Goal: Information Seeking & Learning: Understand process/instructions

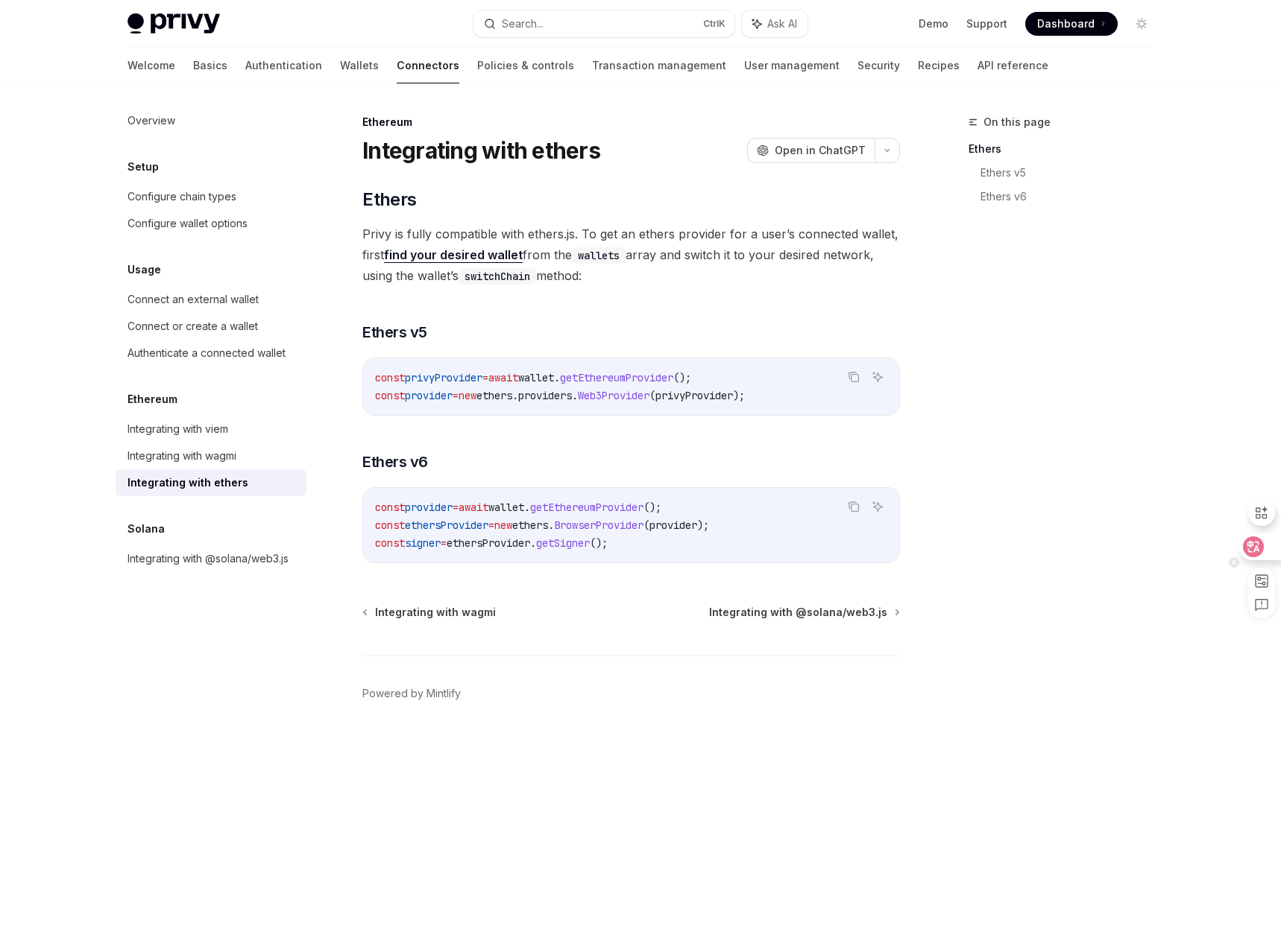
click at [1260, 543] on icon at bounding box center [1253, 547] width 15 height 15
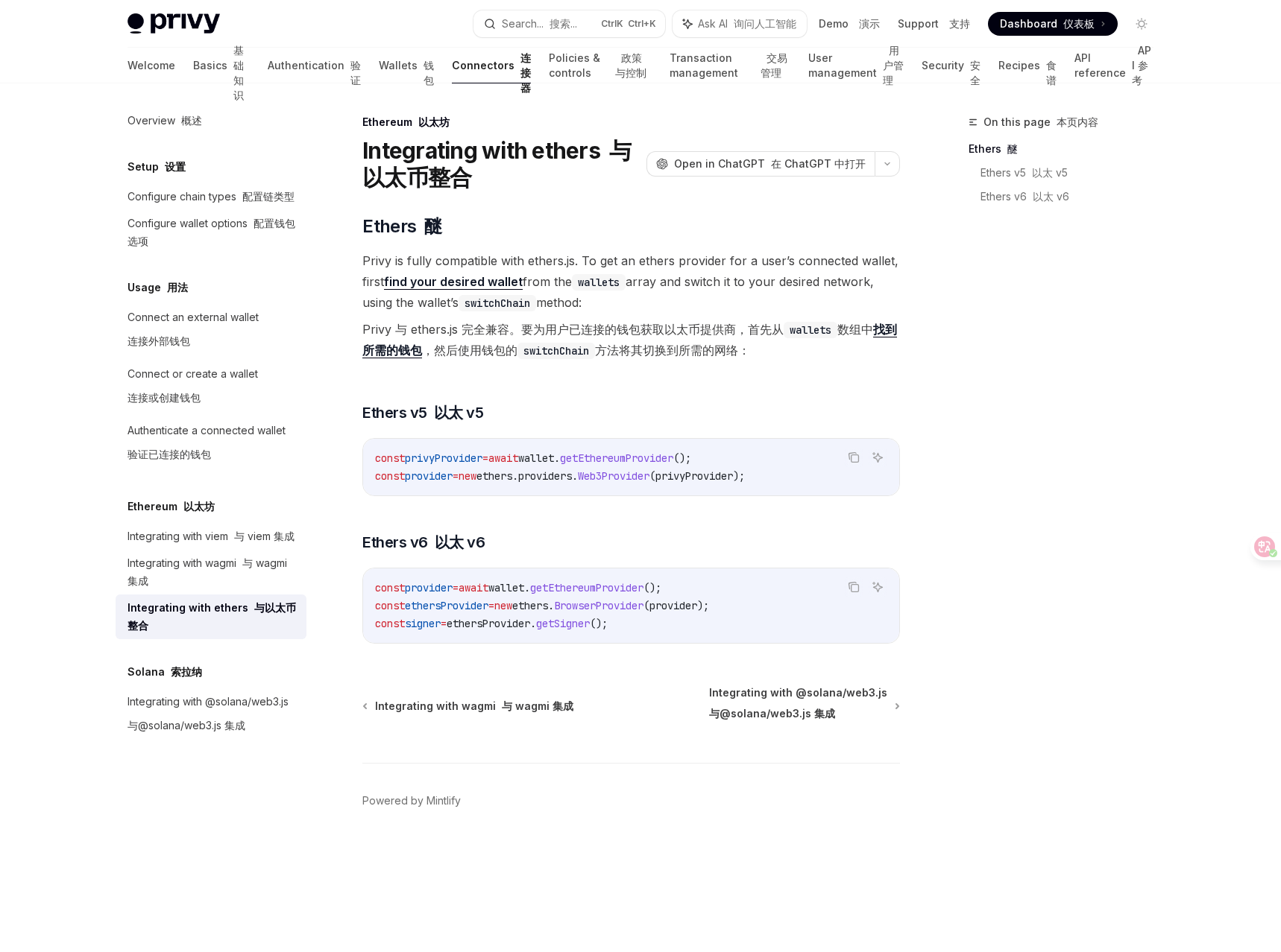
click at [651, 332] on font "Privy 与 ethers.js 完全兼容。要为用户已连接的钱包获取以太币提供商，首先从 wallets 数组中 找到所需的钱包 ，然后使用钱包的 swit…" at bounding box center [629, 340] width 534 height 36
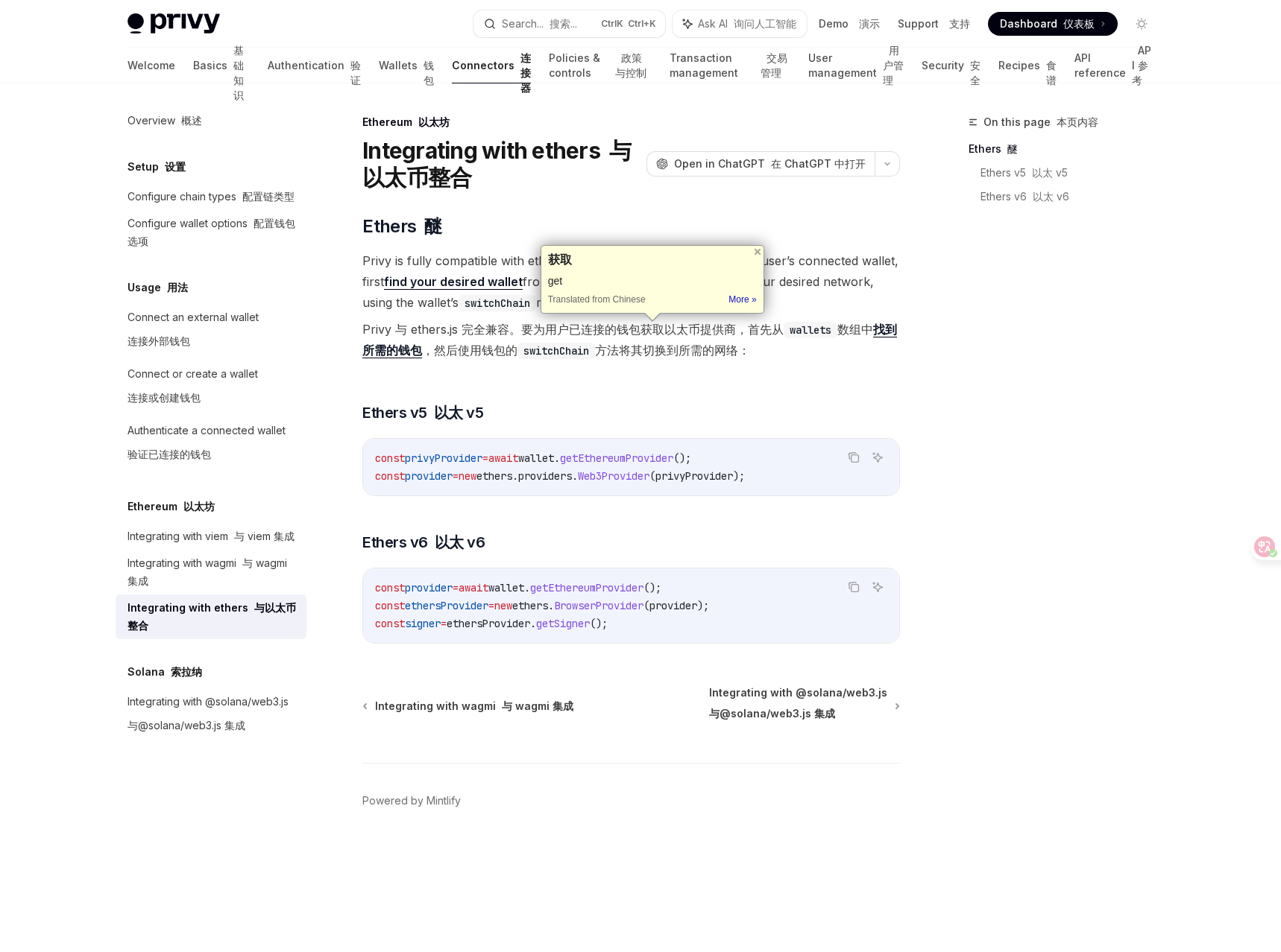
click at [784, 349] on font "Privy 与 ethers.js 完全兼容。要为用户已连接的钱包获取以太币提供商，首先从 wallets 数组中 找到所需的钱包 ，然后使用钱包的 swit…" at bounding box center [630, 340] width 537 height 42
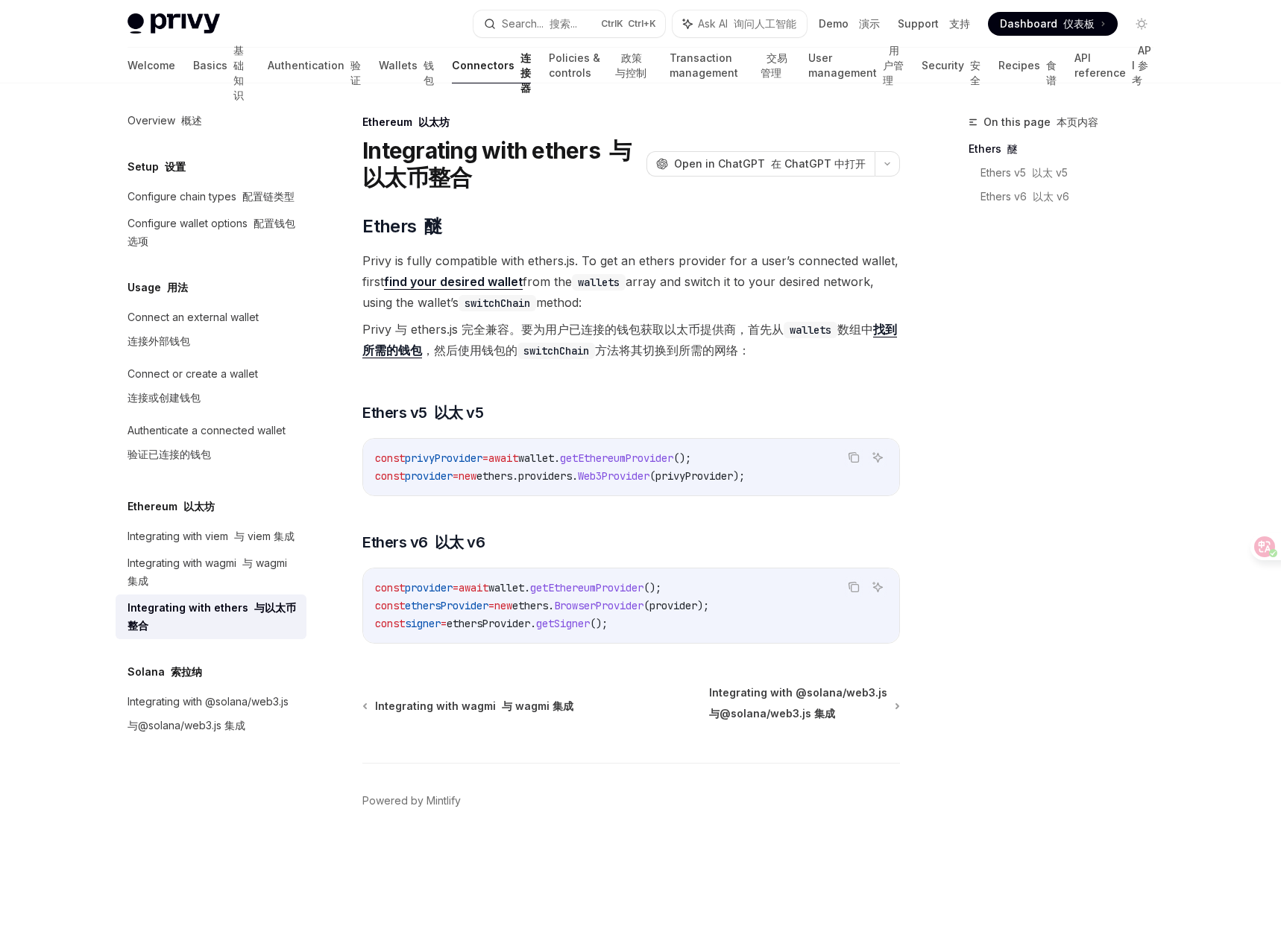
click at [472, 284] on link "find your desired wallet" at bounding box center [453, 282] width 139 height 16
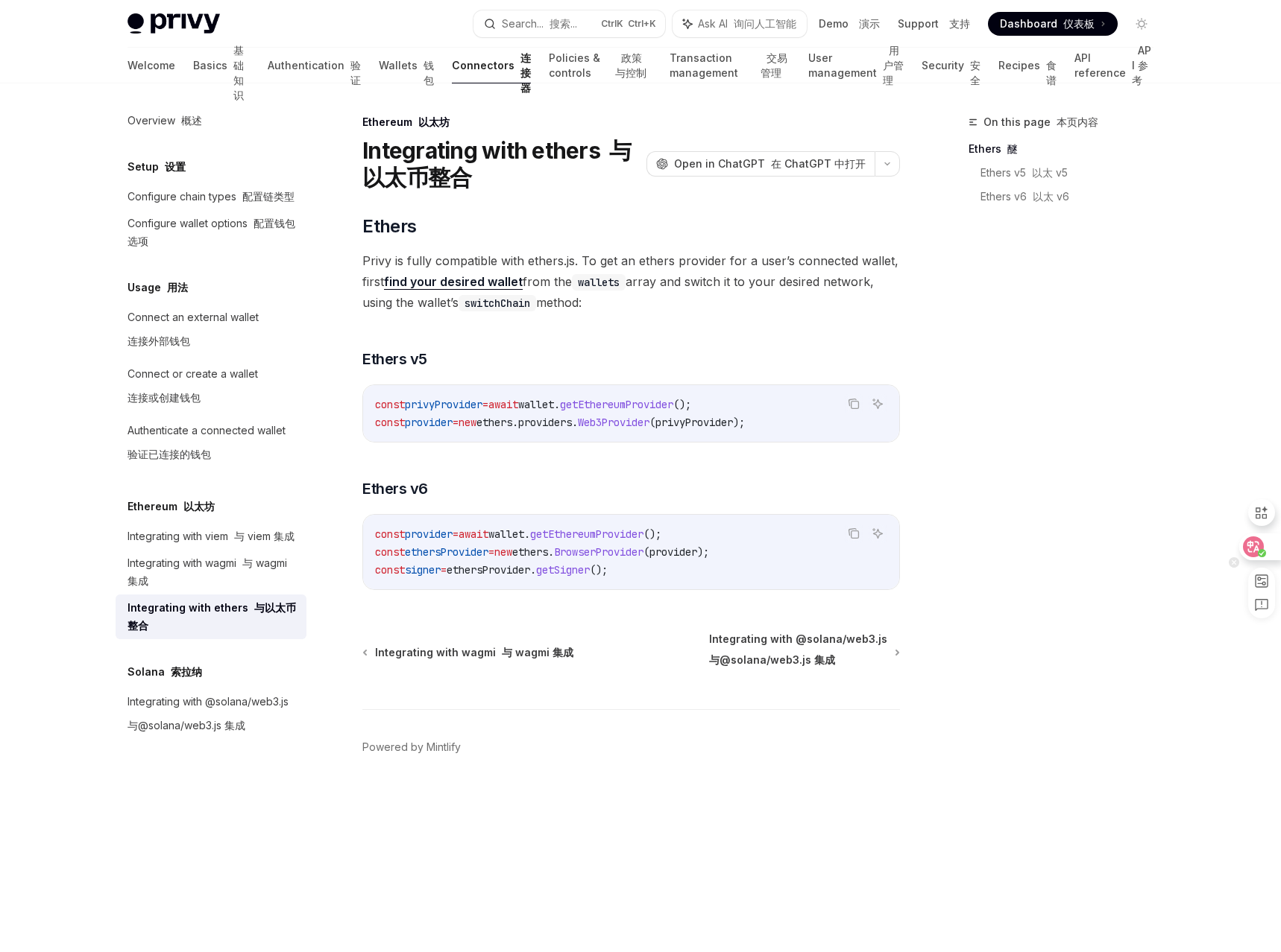
click at [1258, 545] on icon at bounding box center [1253, 547] width 13 height 12
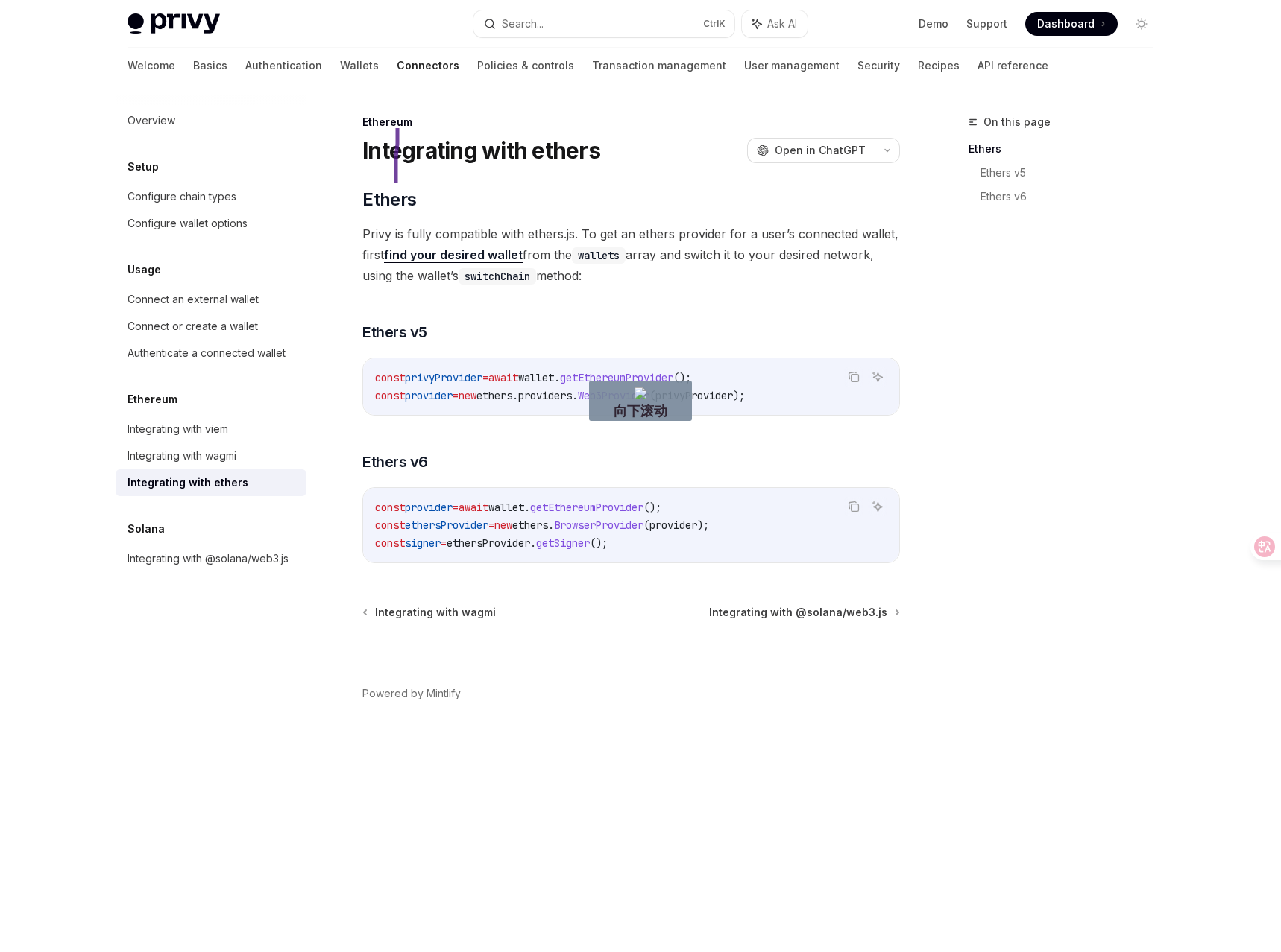
drag, startPoint x: 398, startPoint y: 129, endPoint x: 521, endPoint y: 220, distance: 153.0
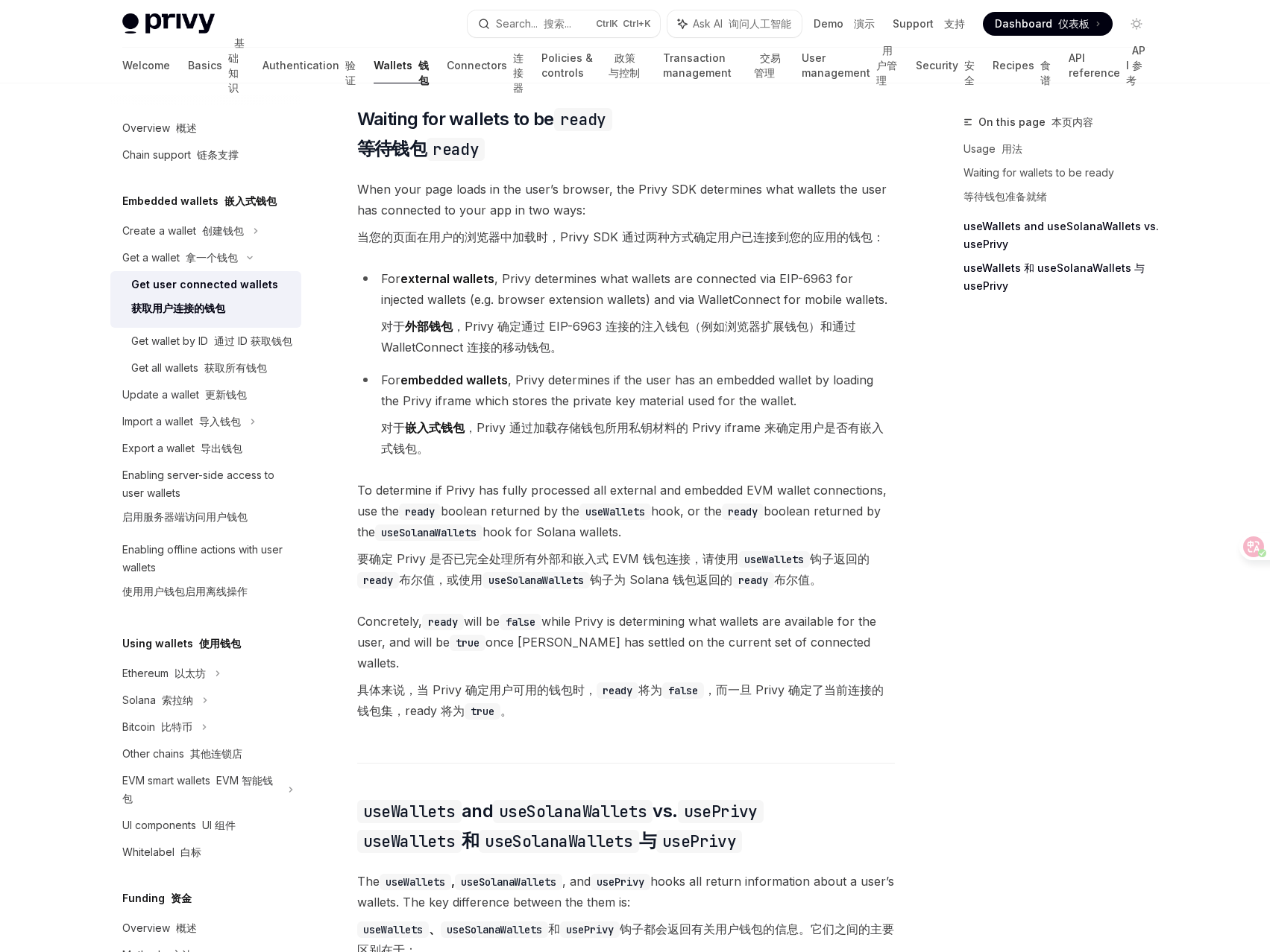
scroll to position [1491, 0]
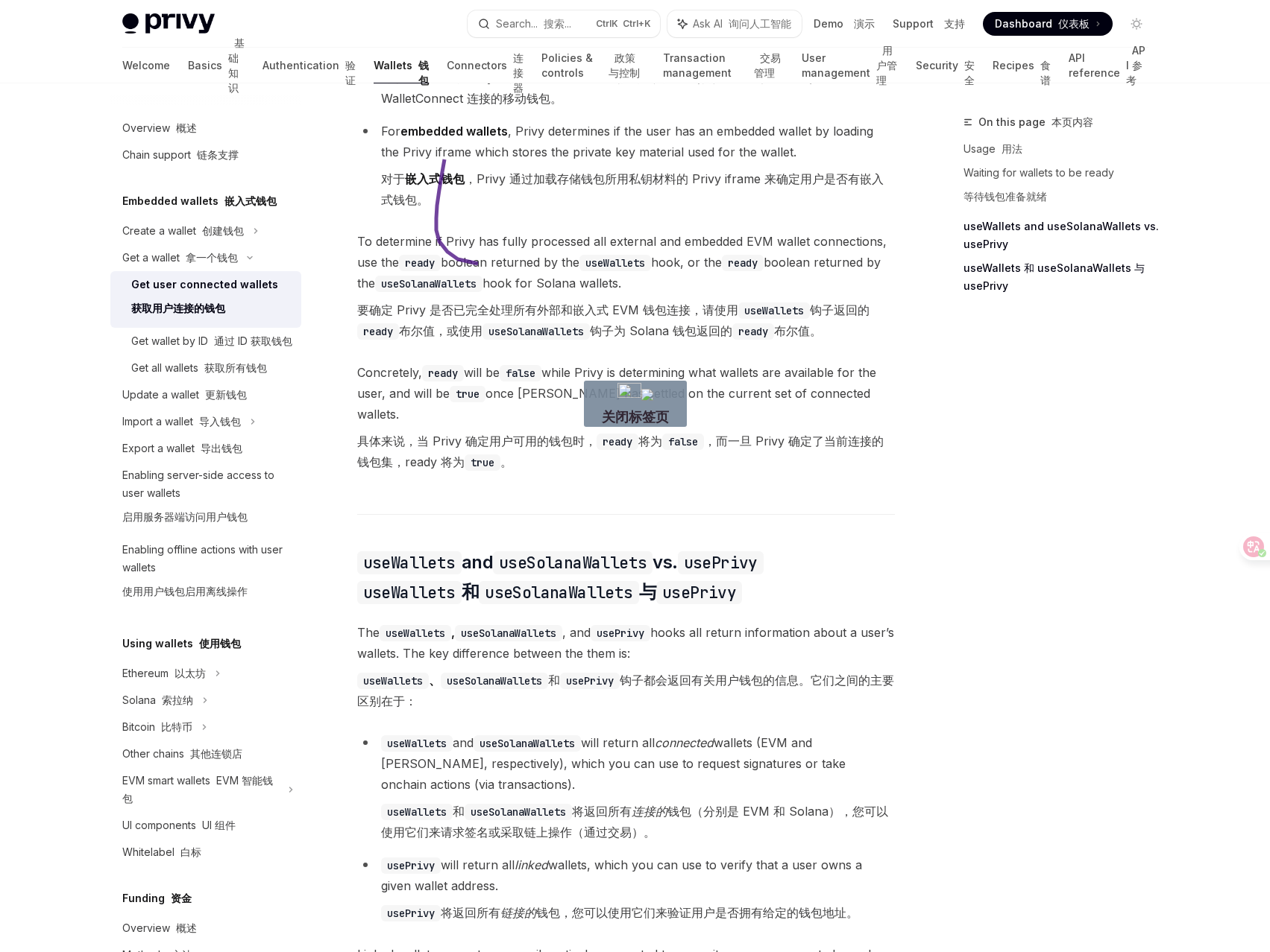
drag, startPoint x: 444, startPoint y: 159, endPoint x: 579, endPoint y: 259, distance: 168.0
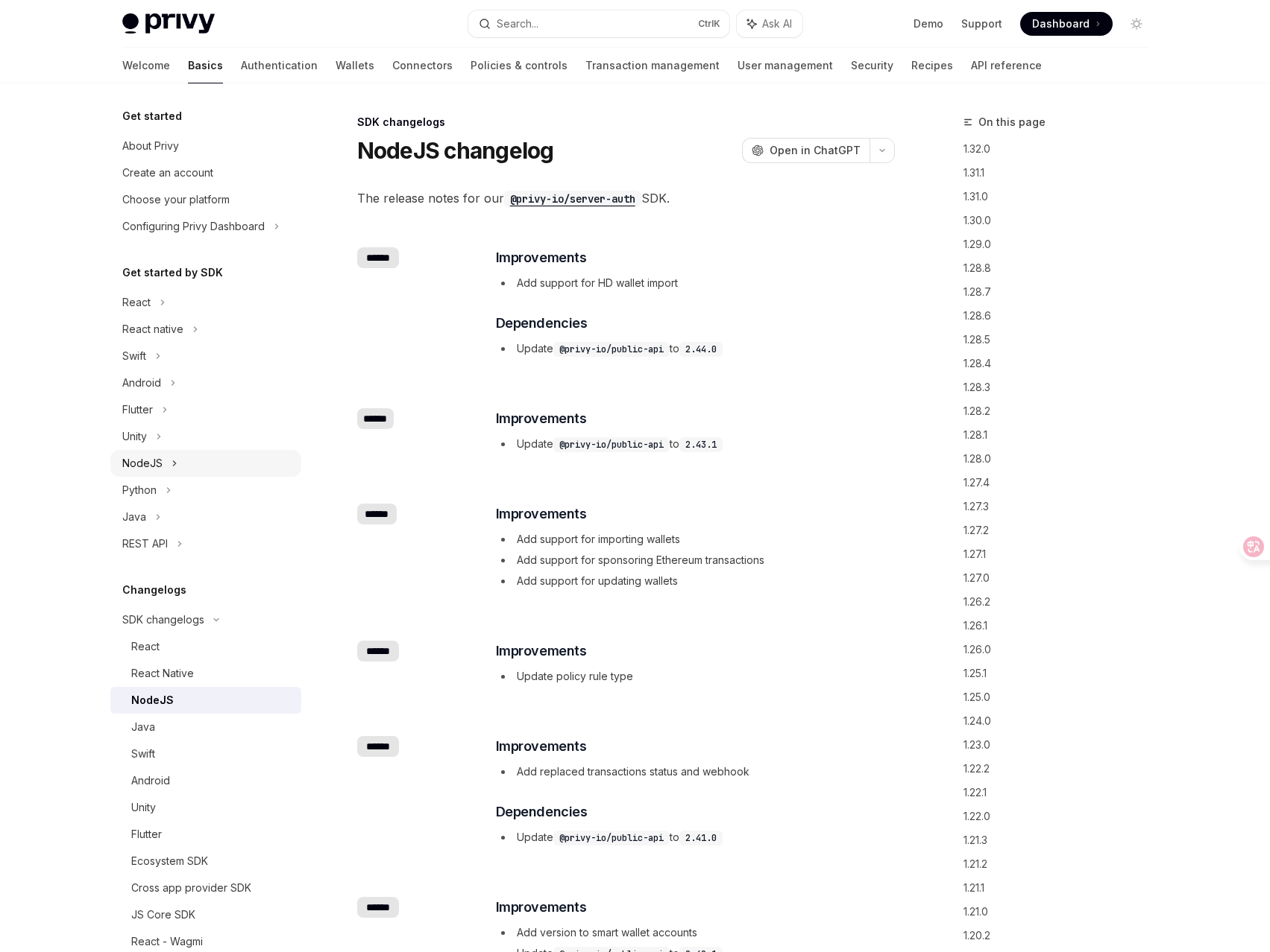
click at [174, 462] on icon at bounding box center [175, 463] width 6 height 18
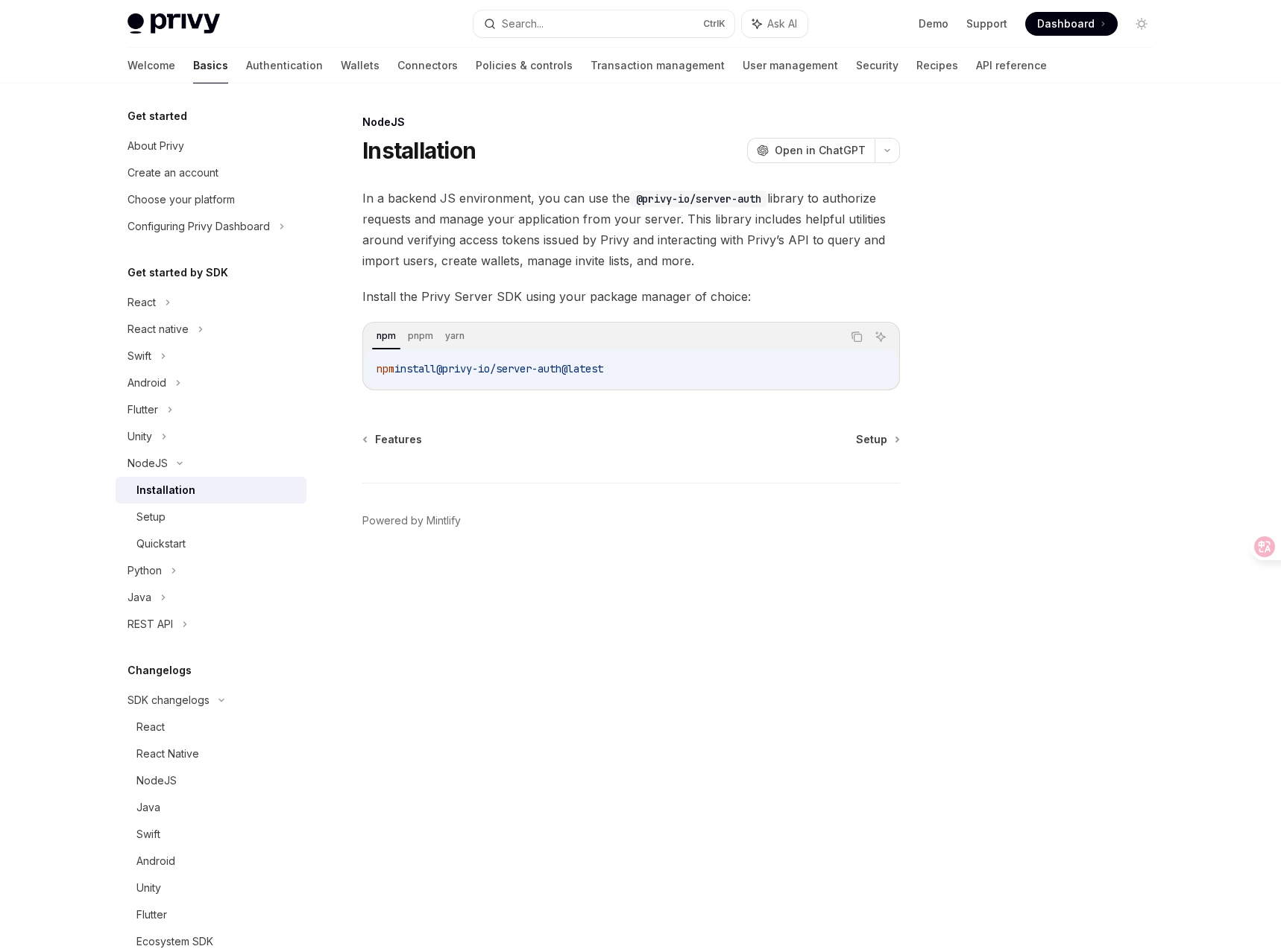
click at [502, 200] on span "In a backend JS environment, you can use the @privy-io/server-auth library to a…" at bounding box center [630, 229] width 537 height 83
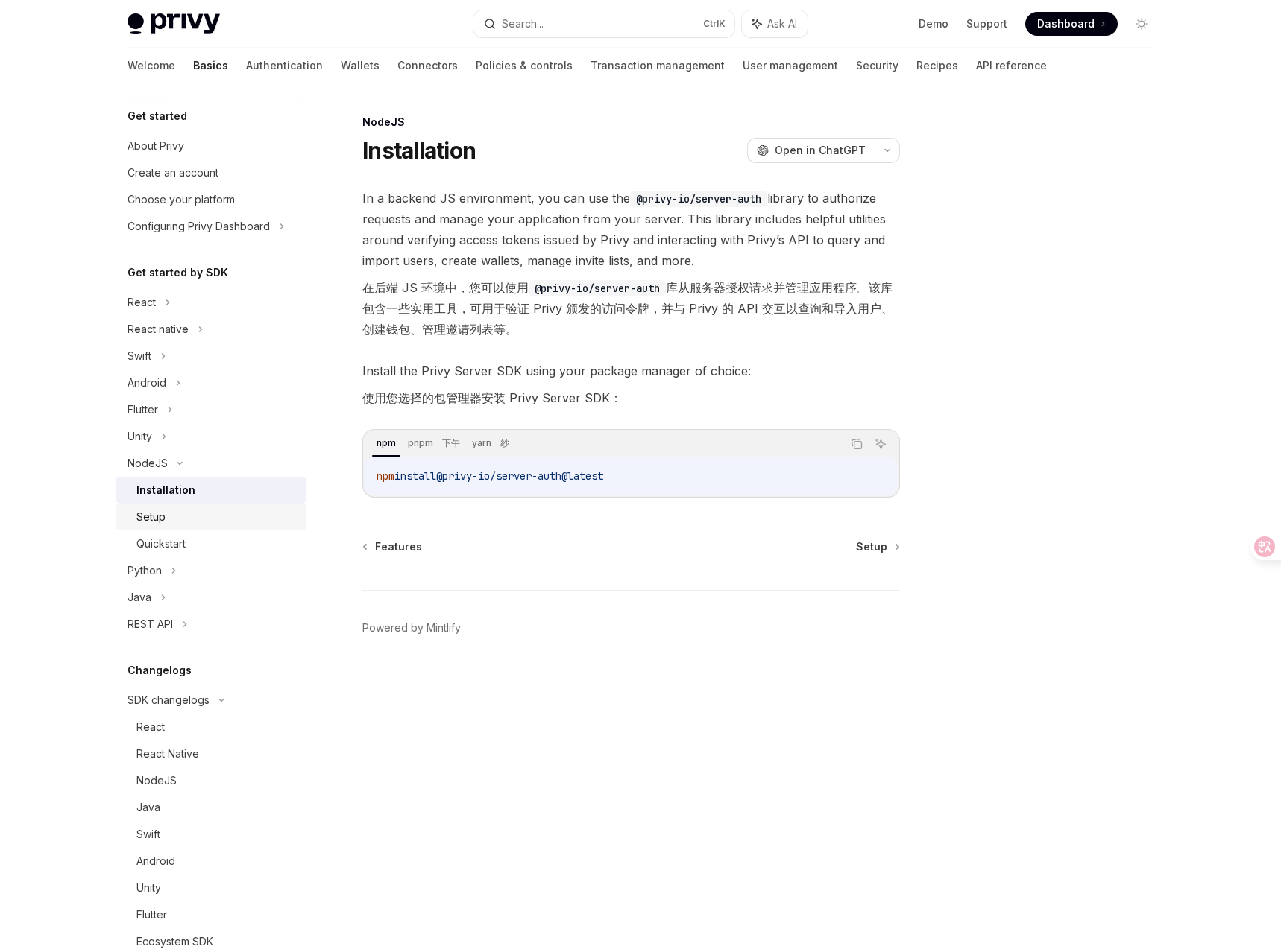
click at [161, 521] on div "Setup" at bounding box center [151, 517] width 29 height 18
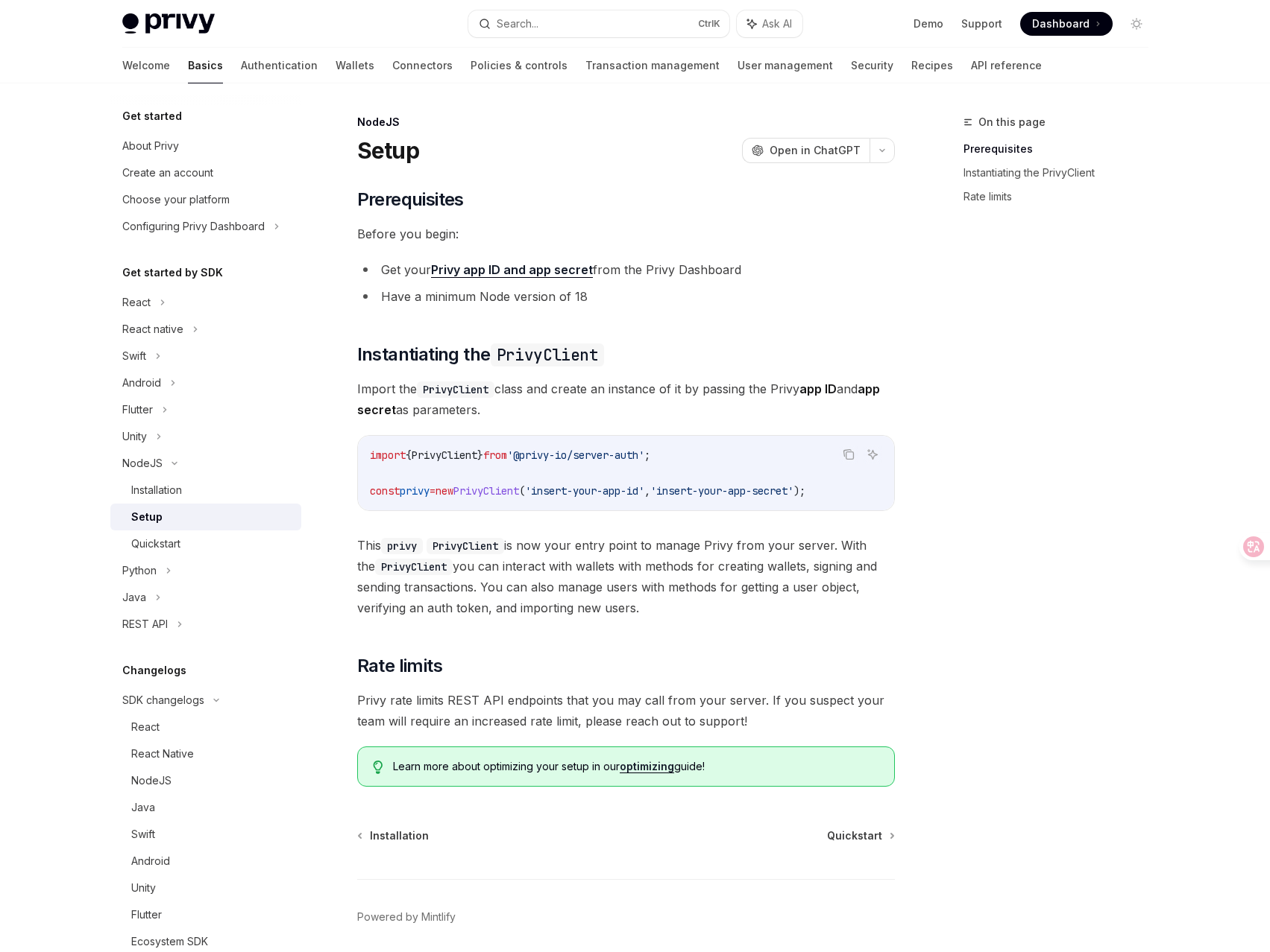
click at [652, 268] on li "Get your Privy app ID and app secret from the Privy Dashboard" at bounding box center [625, 270] width 537 height 21
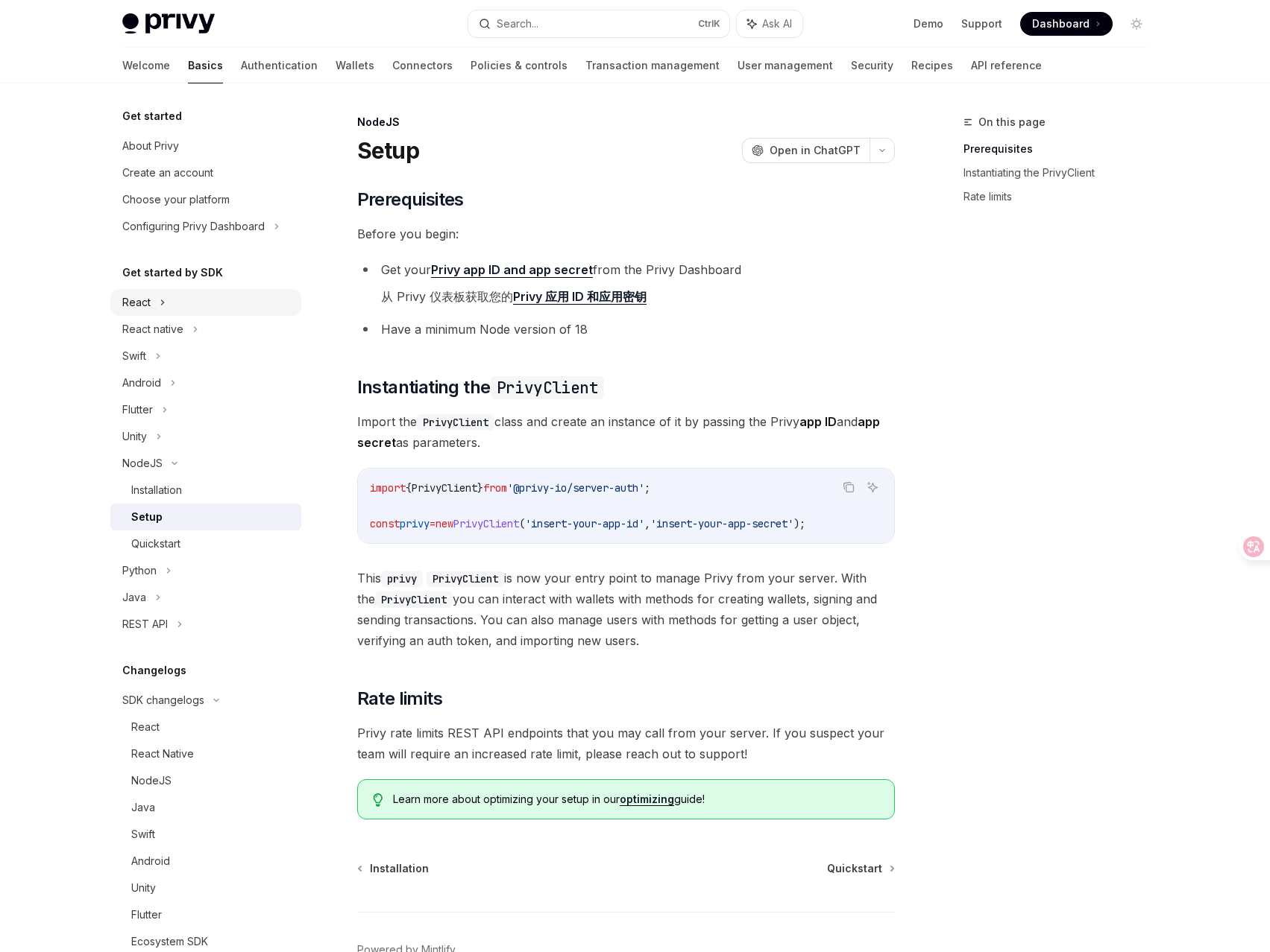
click at [163, 306] on icon at bounding box center [163, 302] width 6 height 18
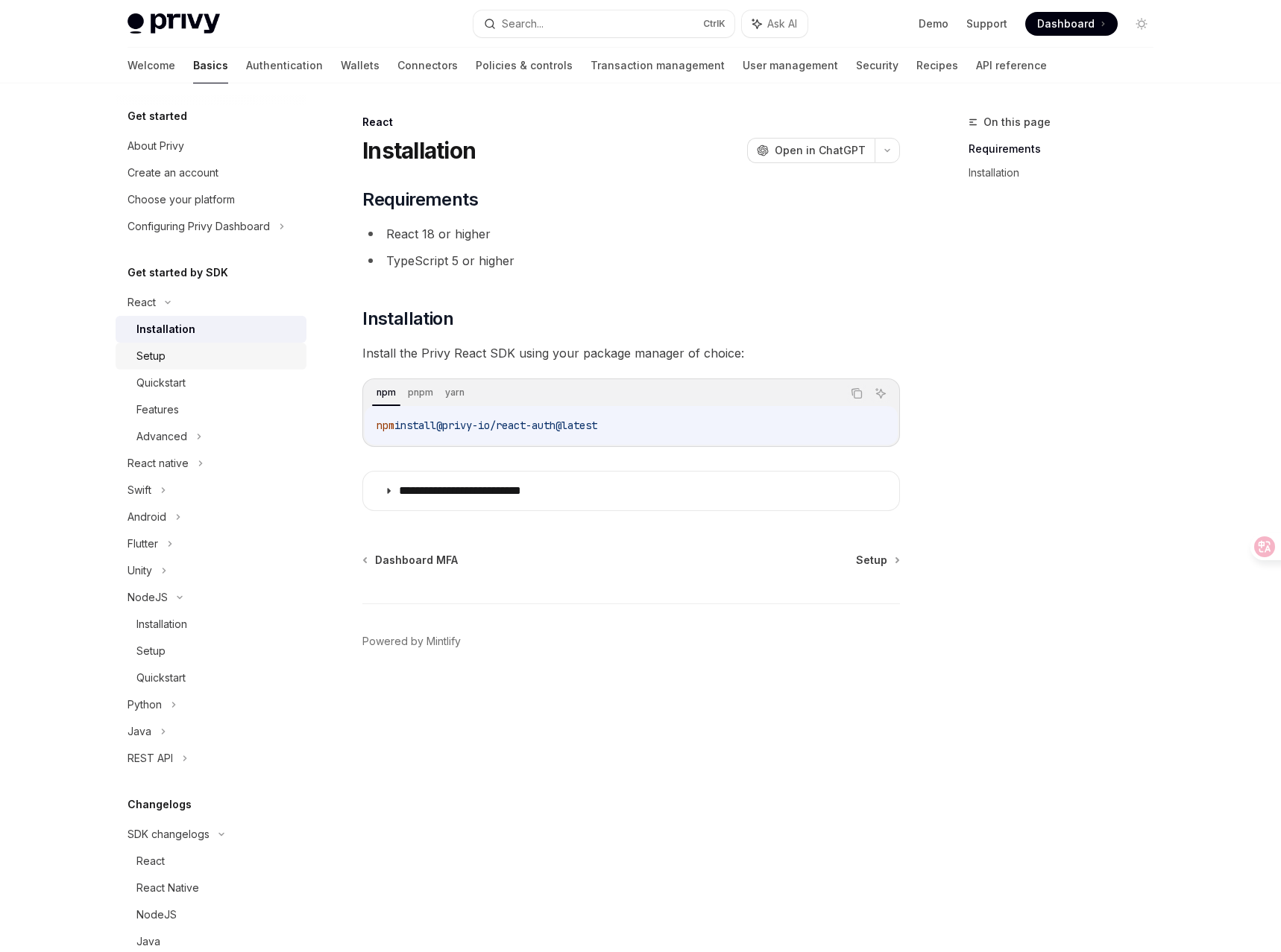
click at [183, 357] on div "Setup" at bounding box center [217, 356] width 161 height 18
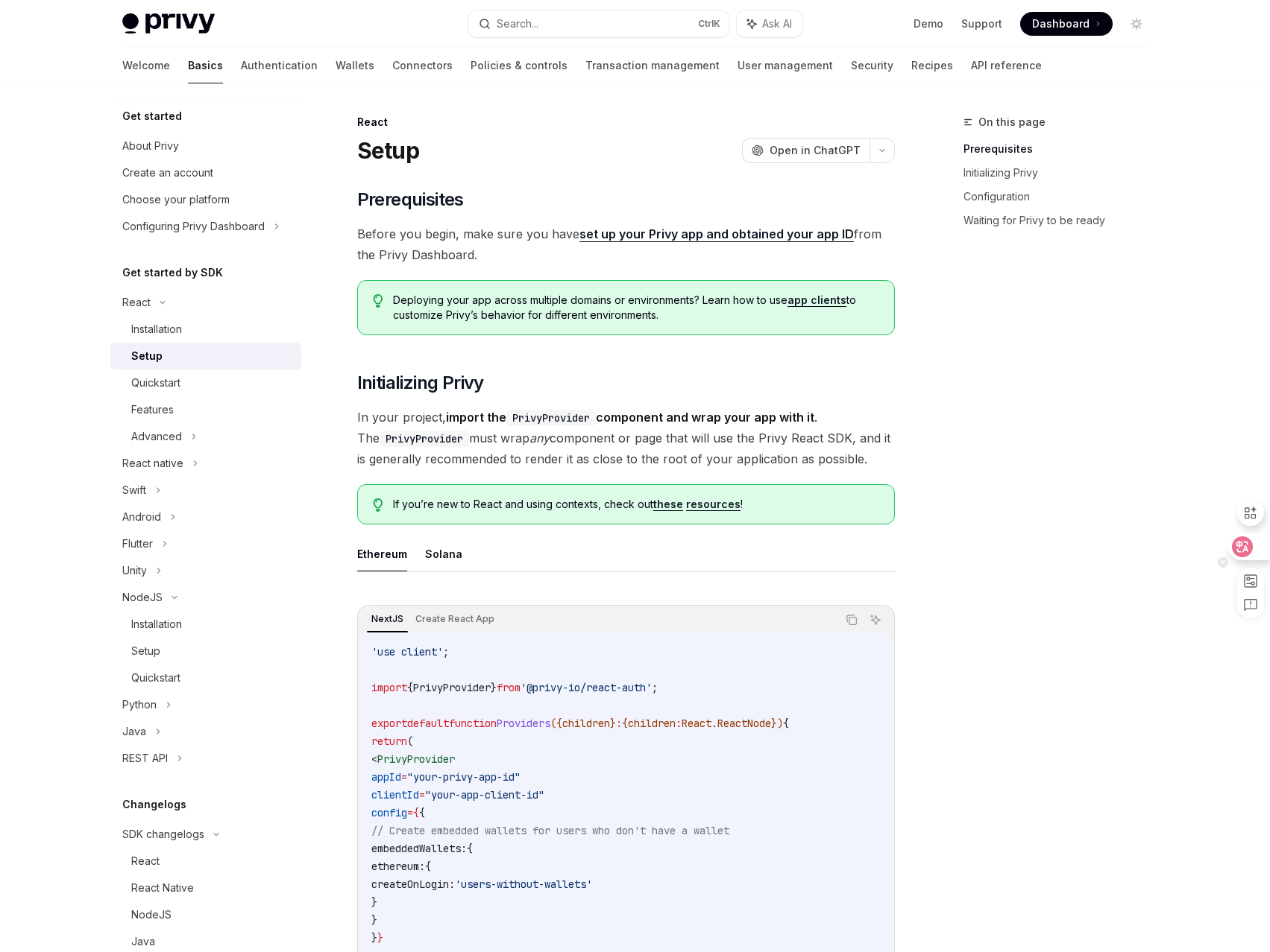
click at [1252, 553] on div at bounding box center [1248, 547] width 40 height 27
type textarea "*"
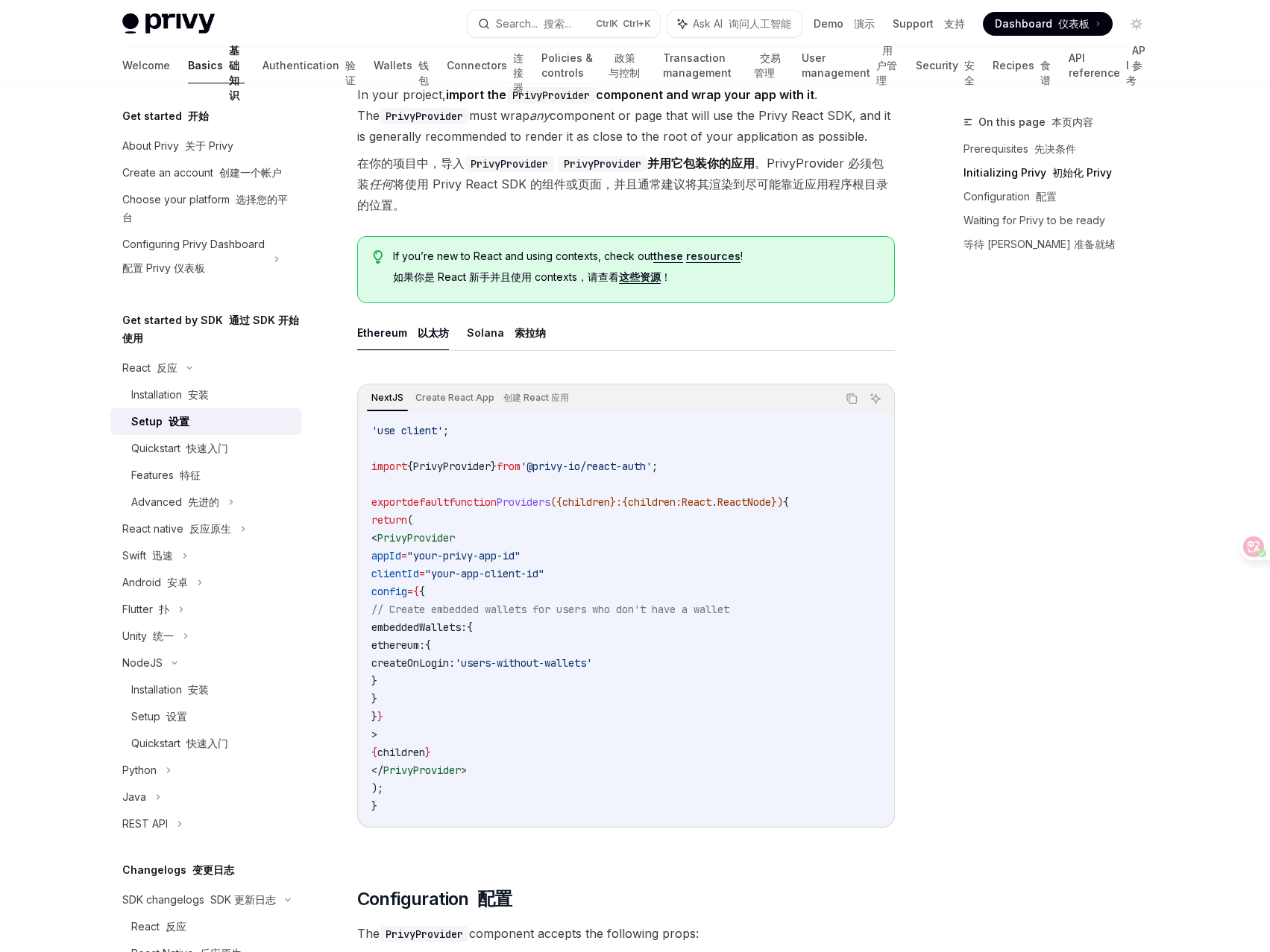
scroll to position [397, 0]
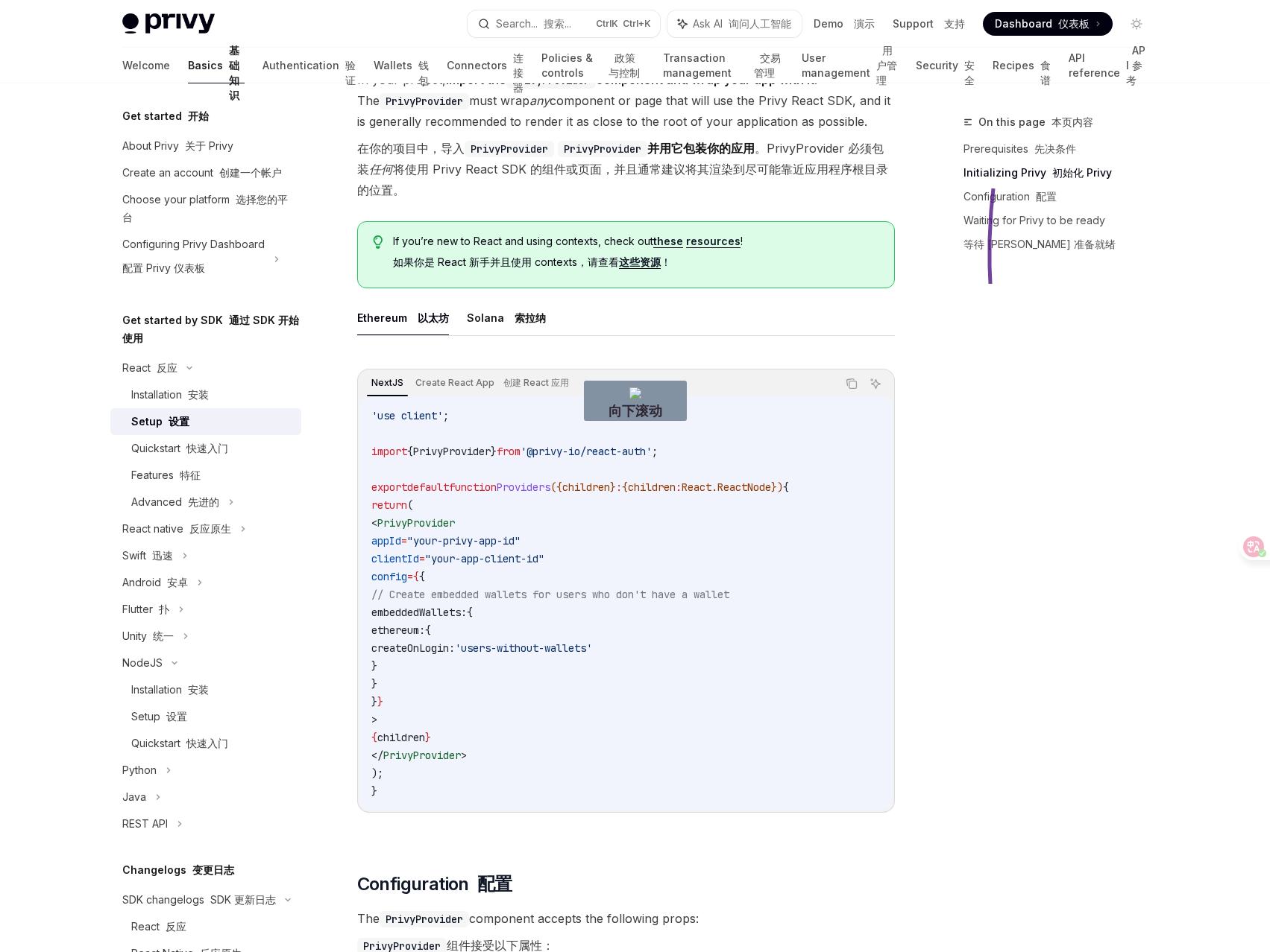
drag, startPoint x: 993, startPoint y: 189, endPoint x: 1100, endPoint y: 291, distance: 147.8
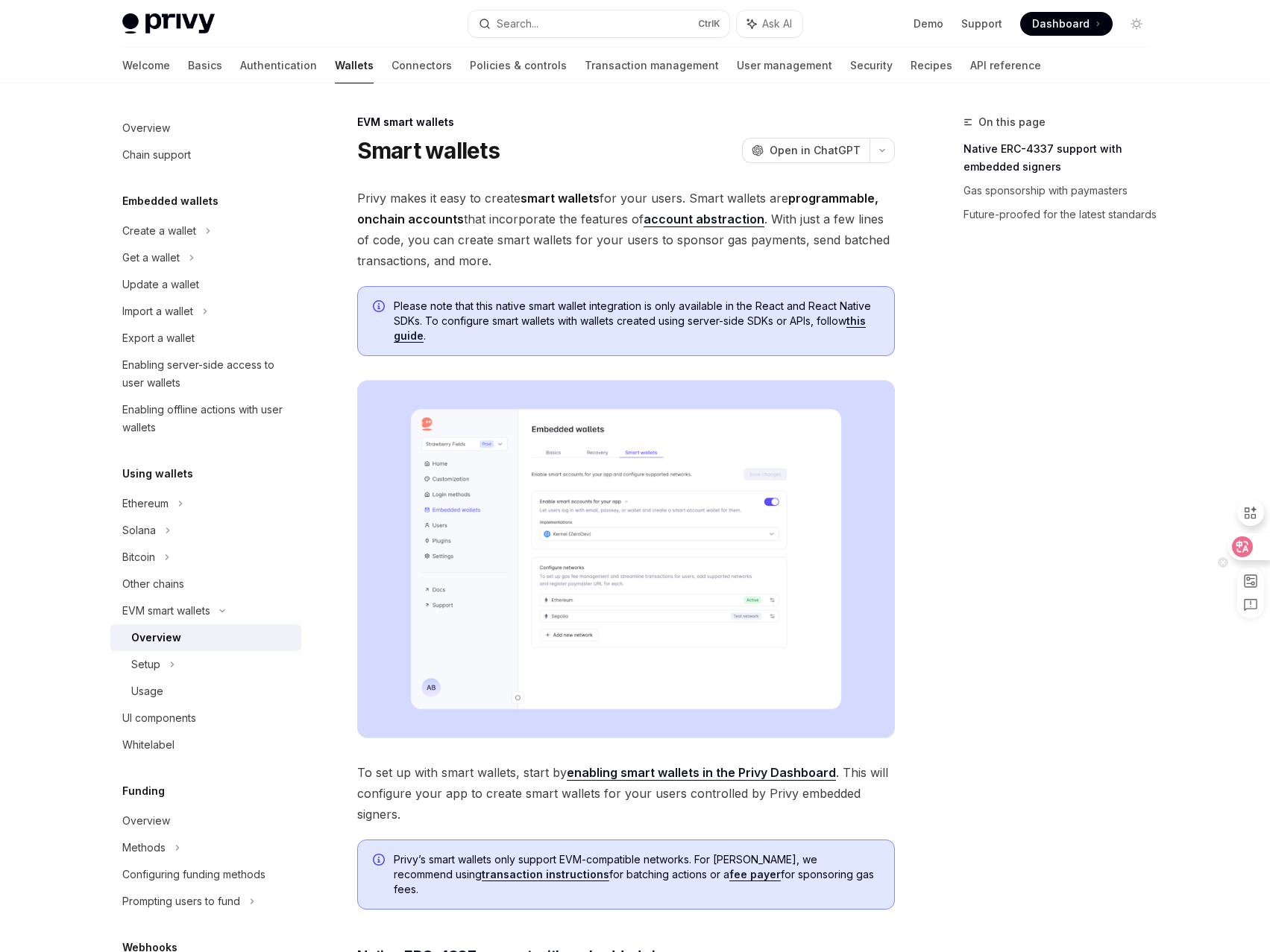
click at [1257, 546] on div at bounding box center [1248, 547] width 40 height 27
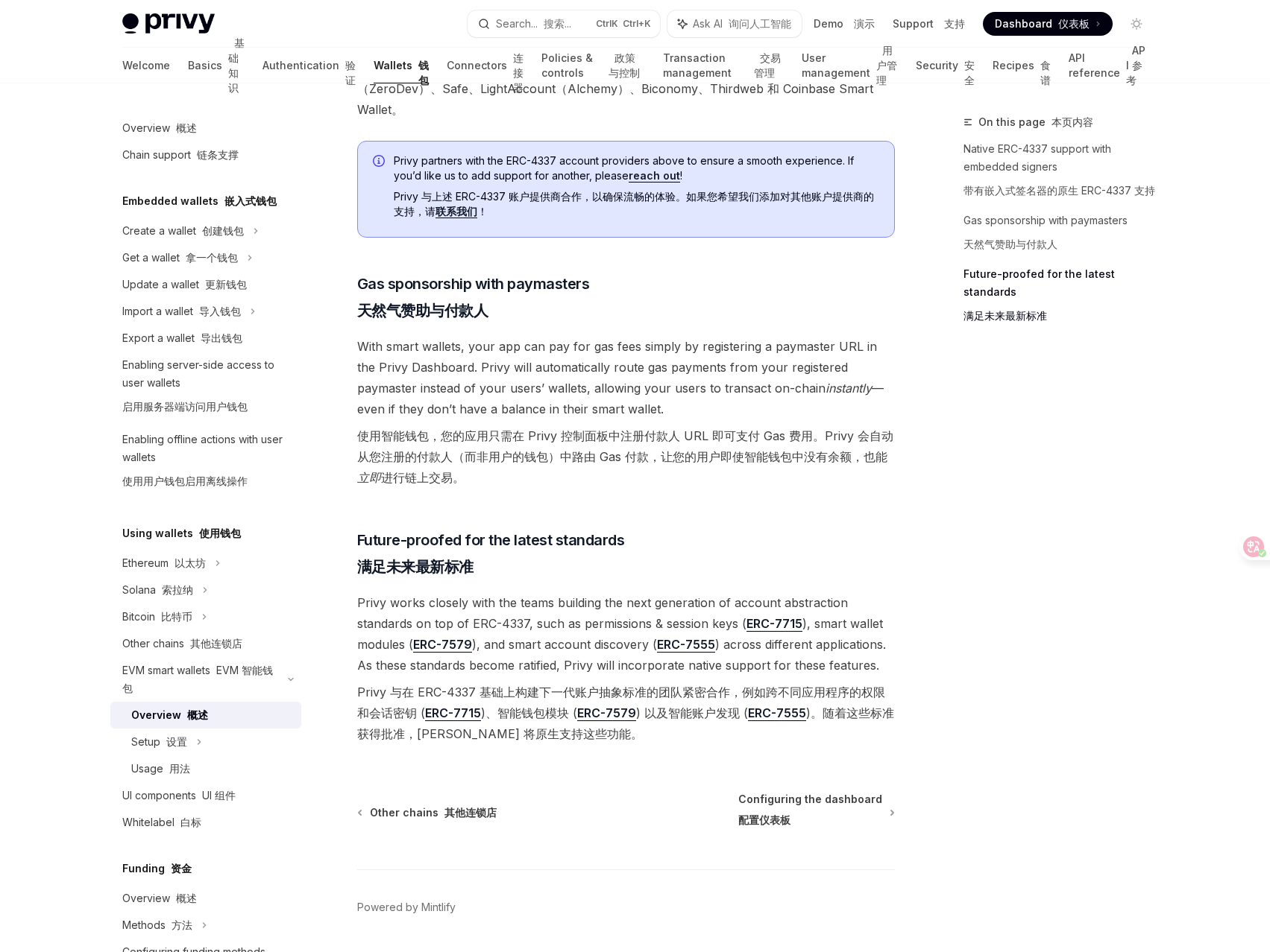
scroll to position [1545, 0]
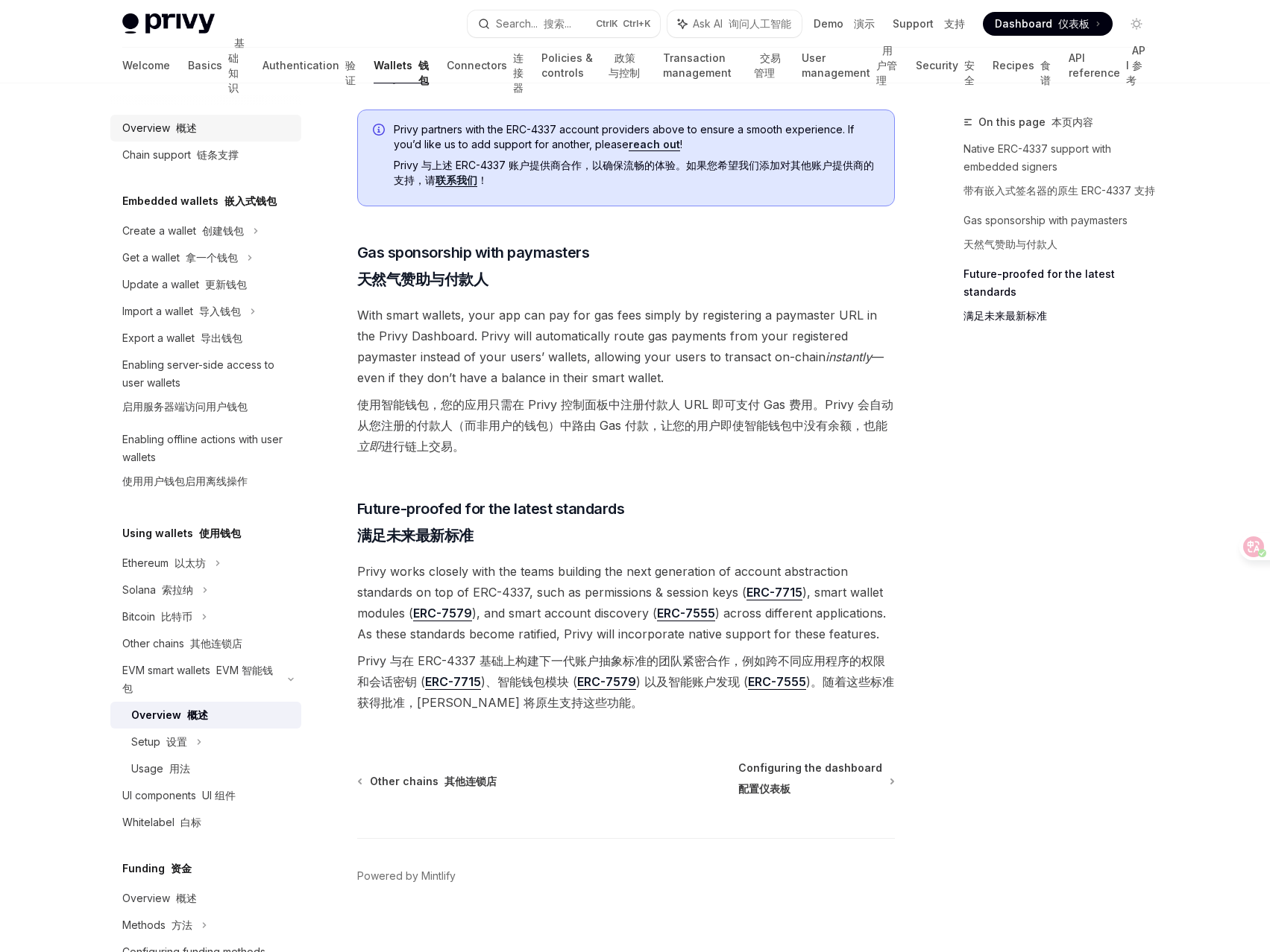
click at [167, 124] on div "Overview 概述" at bounding box center [160, 128] width 75 height 18
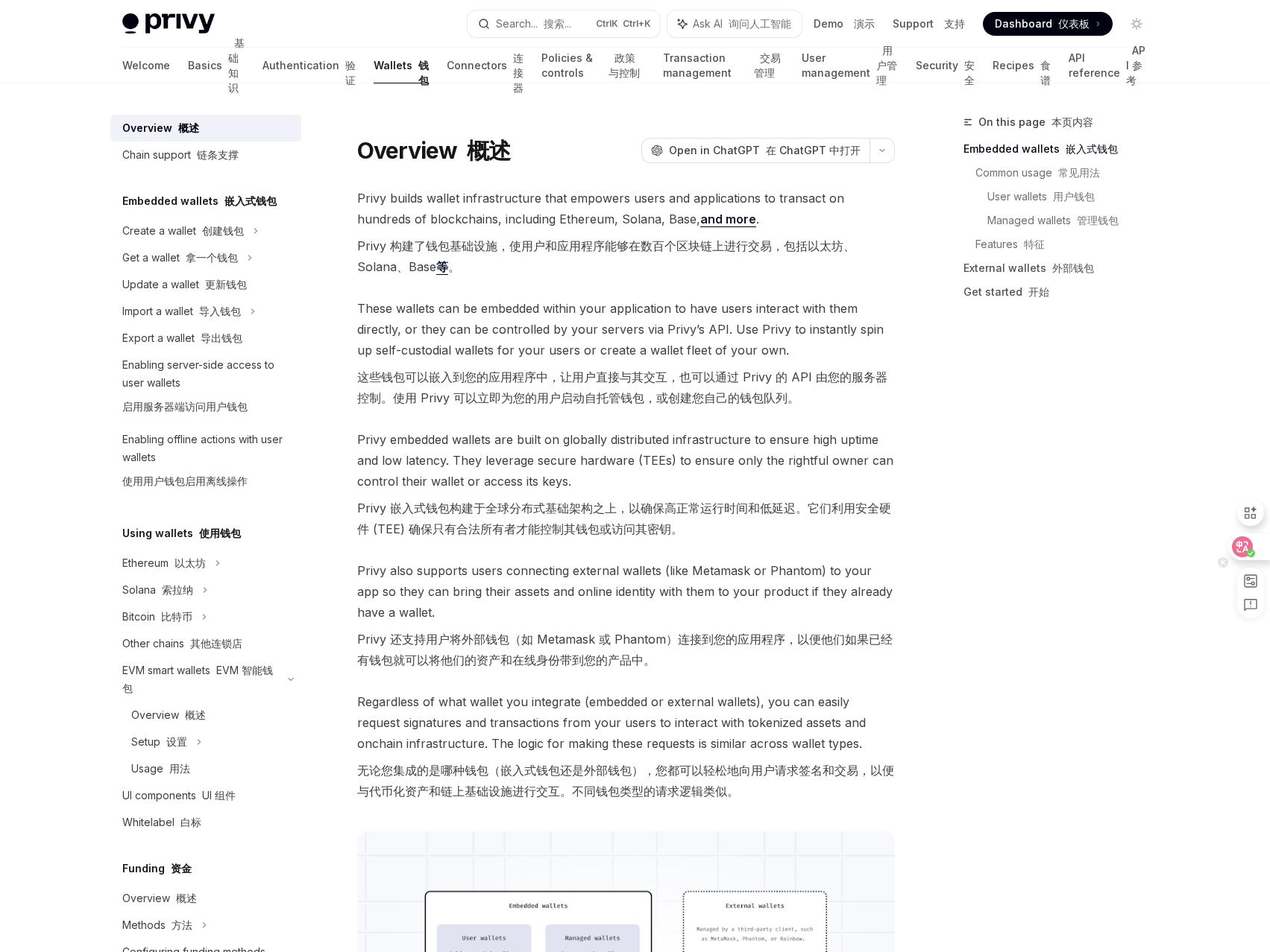
click at [1241, 547] on icon at bounding box center [1241, 547] width 15 height 15
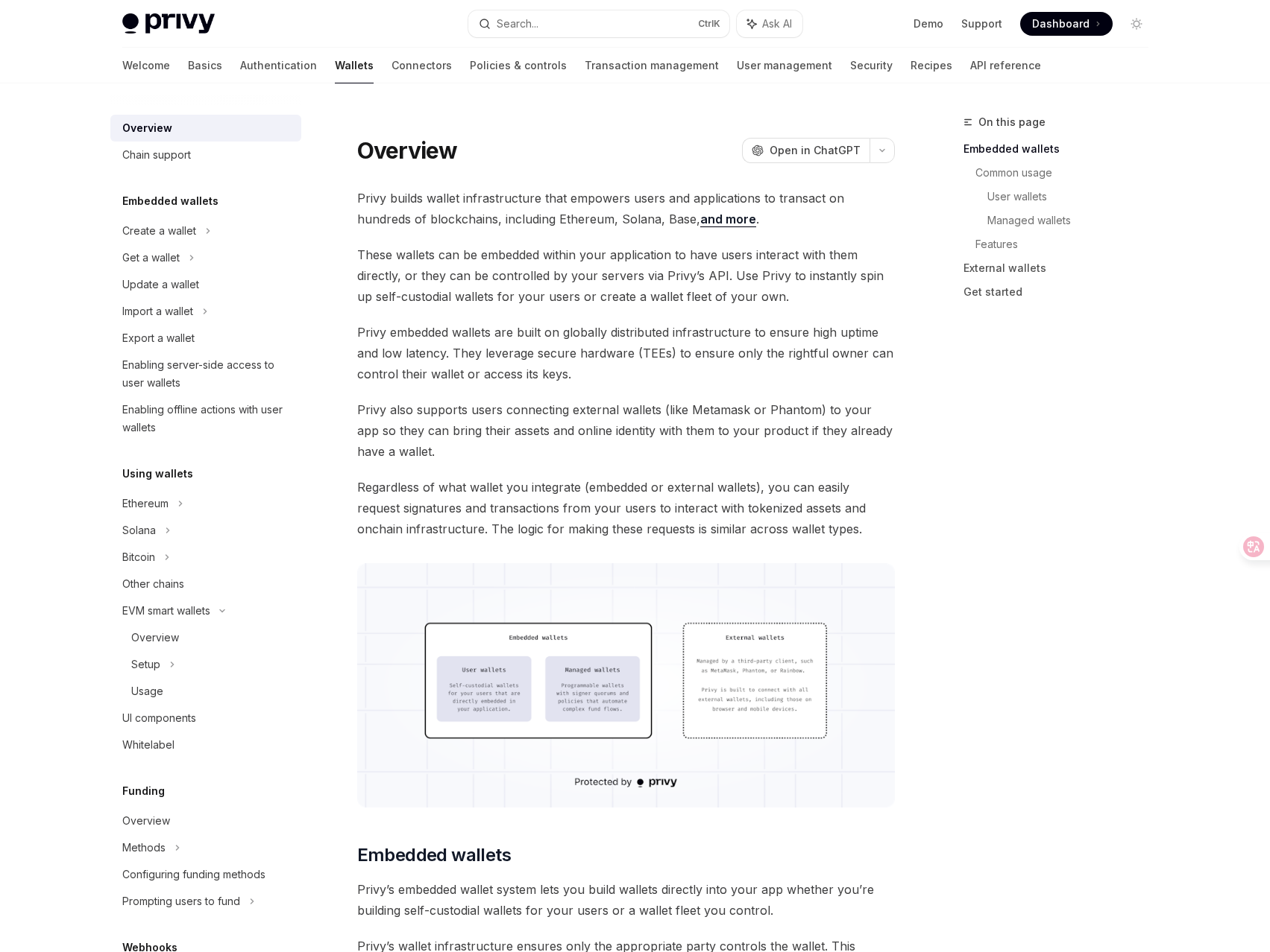
click at [1195, 67] on div at bounding box center [635, 41] width 1270 height 83
click at [970, 64] on link "API reference" at bounding box center [1005, 65] width 71 height 36
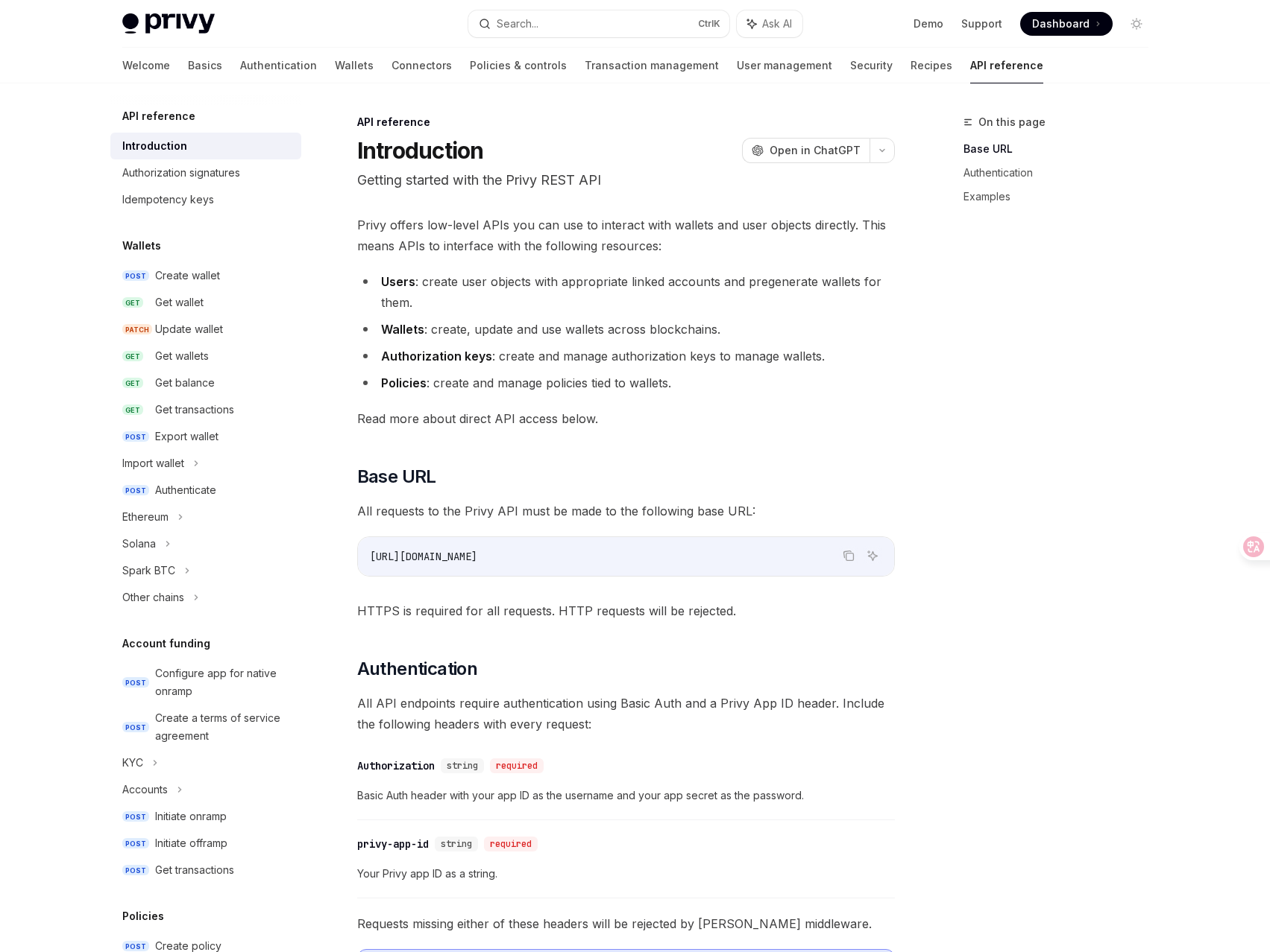
click at [542, 510] on span "All requests to the Privy API must be made to the following base URL:" at bounding box center [625, 511] width 537 height 21
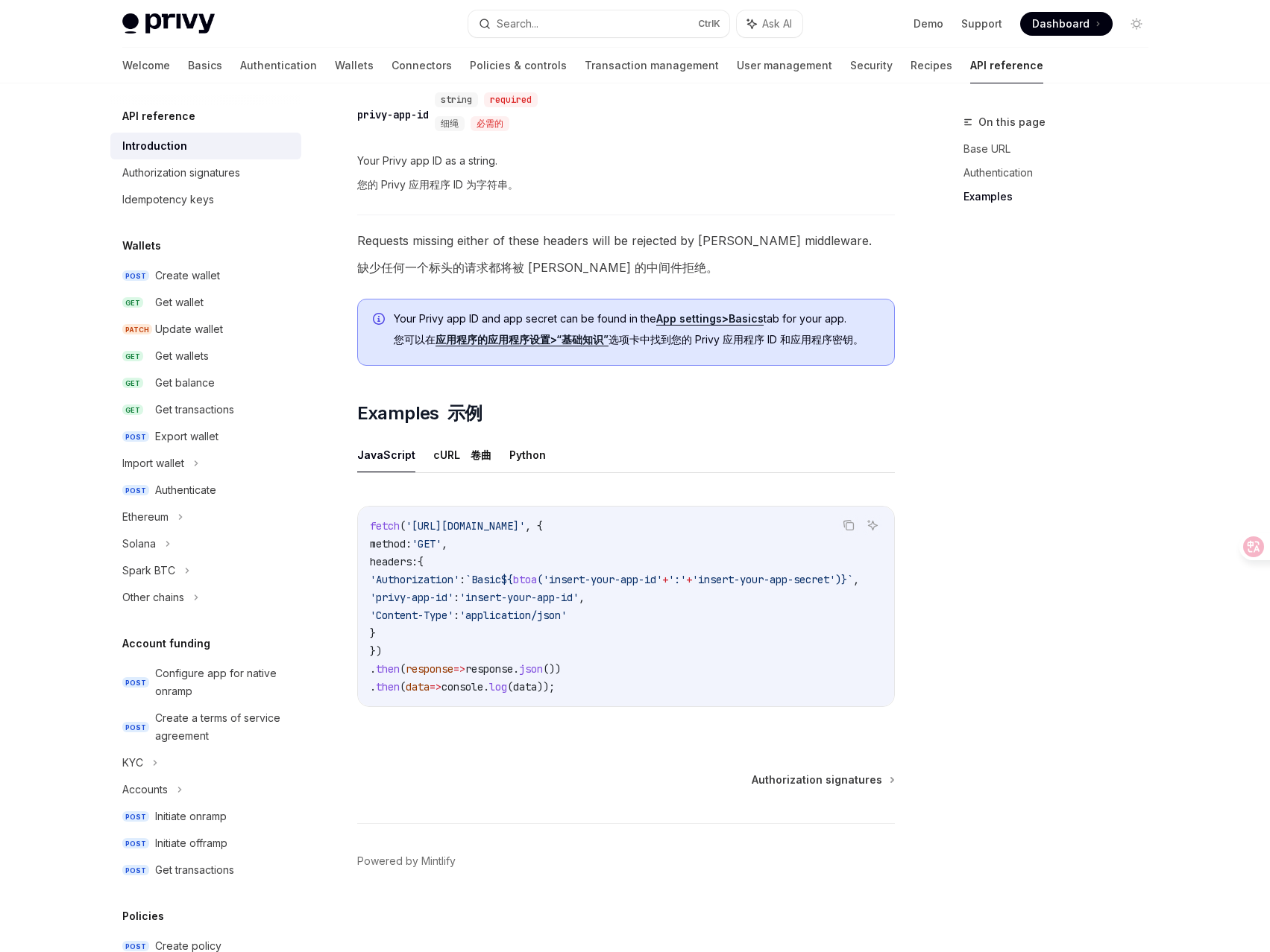
scroll to position [1130, 0]
click at [190, 441] on div "Export wallet" at bounding box center [187, 436] width 64 height 18
type textarea "*"
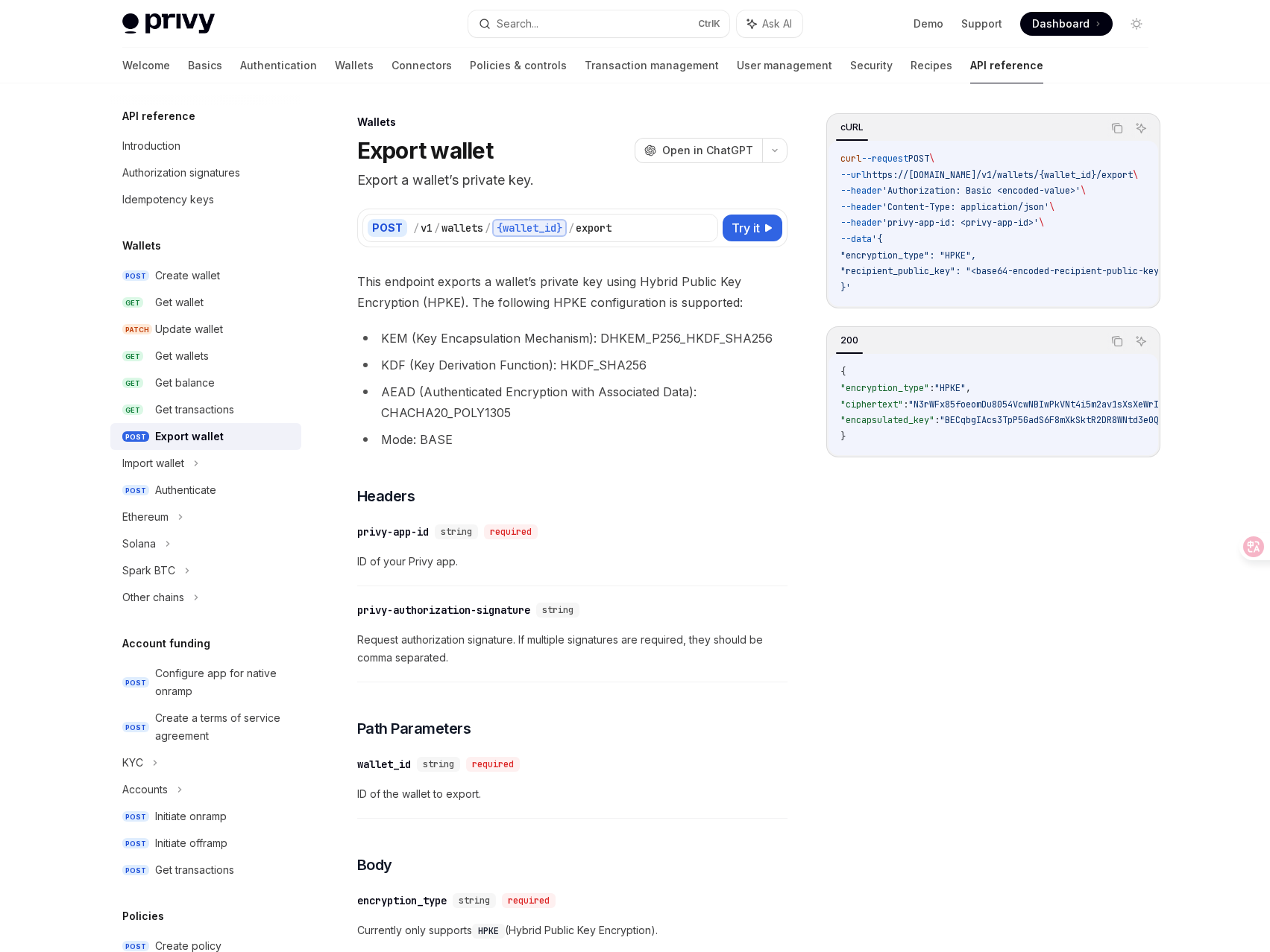
click at [1050, 25] on span "Dashboard" at bounding box center [1060, 24] width 57 height 15
drag, startPoint x: 426, startPoint y: 194, endPoint x: 570, endPoint y: 298, distance: 177.6
